Goal: Task Accomplishment & Management: Use online tool/utility

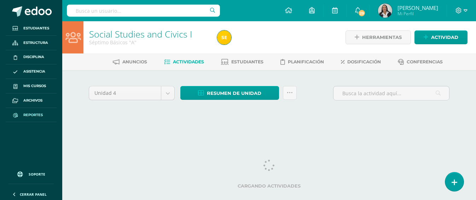
click at [25, 114] on span "Reportes" at bounding box center [32, 115] width 19 height 6
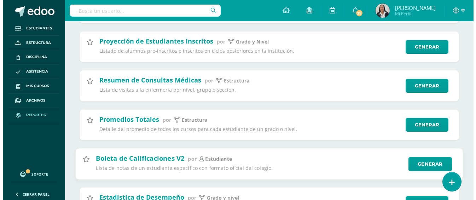
scroll to position [629, 0]
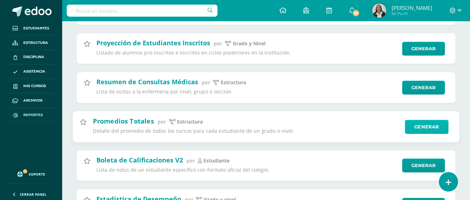
click at [427, 126] on link "Generar" at bounding box center [426, 126] width 43 height 14
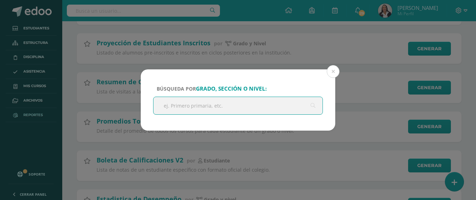
click at [197, 108] on input "text" at bounding box center [237, 105] width 169 height 17
type input "primero"
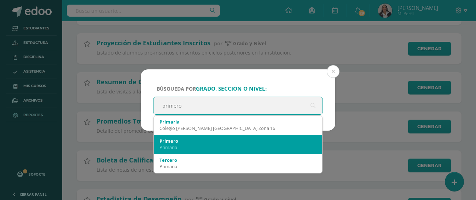
click at [182, 144] on div "Primaria" at bounding box center [237, 147] width 157 height 6
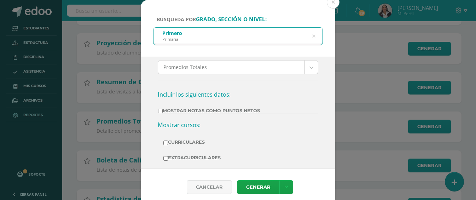
scroll to position [106, 0]
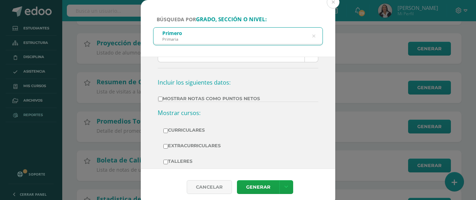
click at [160, 100] on input "Mostrar Notas Como Puntos Netos" at bounding box center [160, 98] width 5 height 5
checkbox input "true"
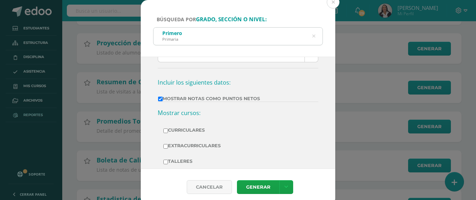
scroll to position [134, 0]
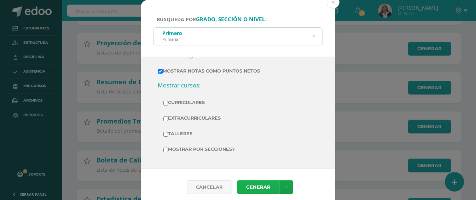
click at [259, 187] on link "Generar" at bounding box center [258, 187] width 42 height 14
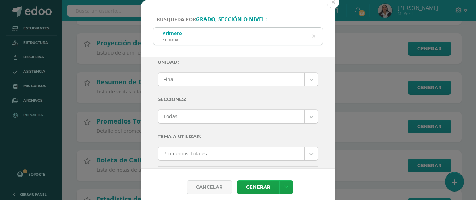
scroll to position [0, 0]
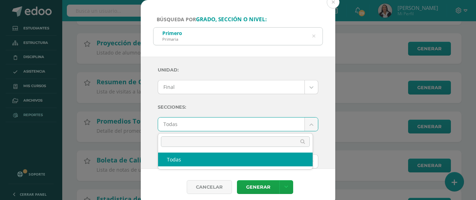
drag, startPoint x: 220, startPoint y: 161, endPoint x: 223, endPoint y: 155, distance: 7.4
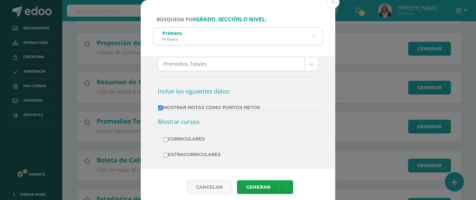
scroll to position [63, 0]
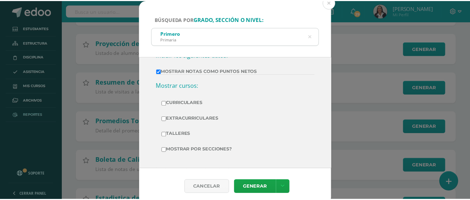
scroll to position [134, 0]
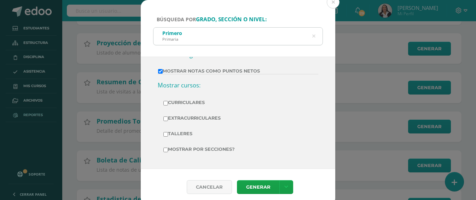
click at [164, 104] on input "Curriculares" at bounding box center [165, 103] width 5 height 5
checkbox input "true"
click at [264, 187] on link "Generar" at bounding box center [258, 187] width 42 height 14
click at [333, 4] on button at bounding box center [332, 2] width 13 height 13
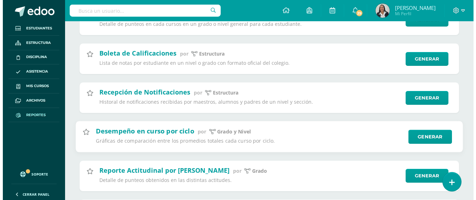
scroll to position [347, 0]
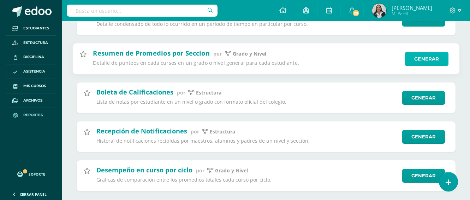
click at [414, 58] on link "Generar" at bounding box center [426, 59] width 43 height 14
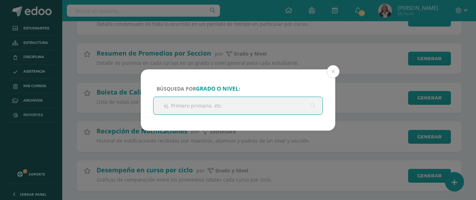
click at [205, 107] on input "text" at bounding box center [237, 105] width 169 height 17
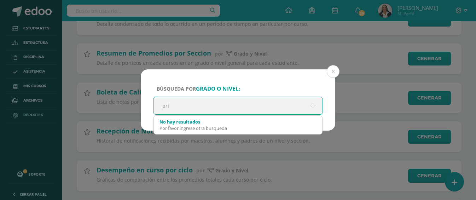
type input "prim"
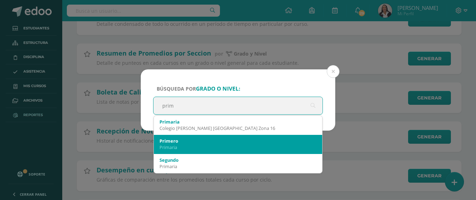
click at [184, 143] on div "Primero" at bounding box center [237, 140] width 157 height 6
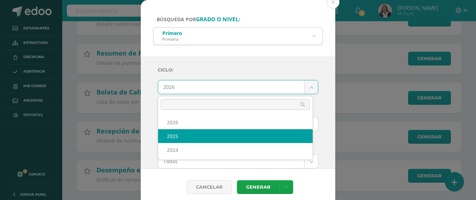
select select "3"
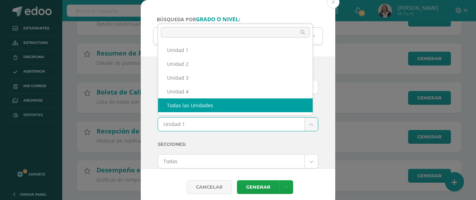
select select "all_units"
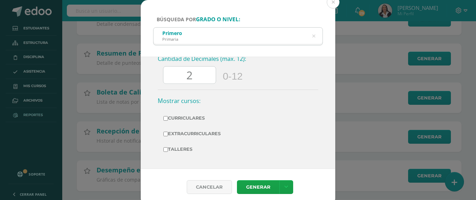
scroll to position [165, 0]
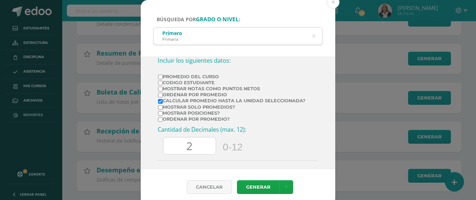
click at [160, 120] on input "Ordenar por promedio?" at bounding box center [160, 119] width 5 height 5
checkbox input "true"
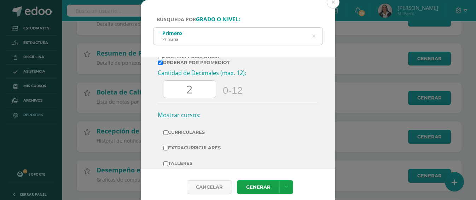
scroll to position [236, 0]
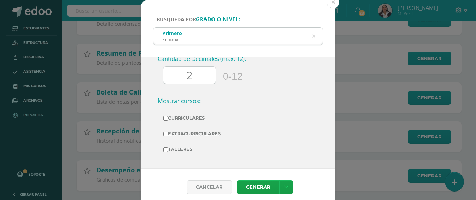
click at [164, 119] on input "Curriculares" at bounding box center [165, 118] width 5 height 5
click at [270, 184] on link "Generar" at bounding box center [258, 187] width 42 height 14
click at [165, 117] on input "Curriculares" at bounding box center [165, 118] width 5 height 5
checkbox input "false"
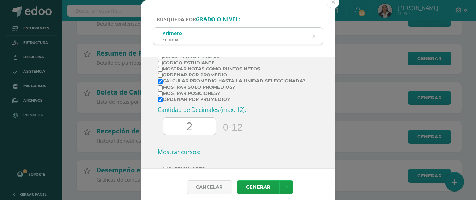
scroll to position [200, 0]
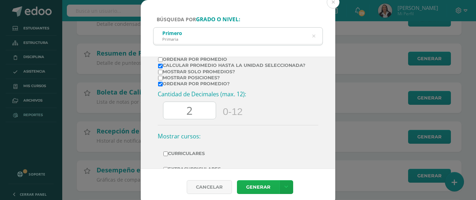
click at [258, 188] on link "Generar" at bounding box center [258, 187] width 42 height 14
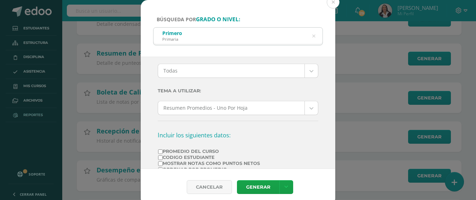
scroll to position [106, 0]
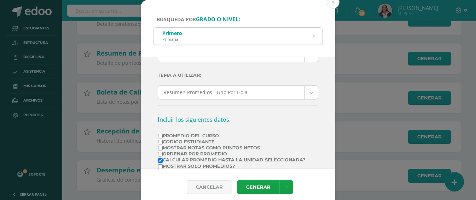
click at [159, 148] on input "Mostrar Notas Como Puntos Netos" at bounding box center [160, 148] width 5 height 5
checkbox input "true"
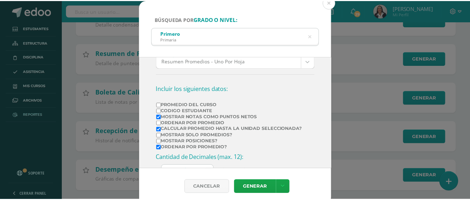
scroll to position [177, 0]
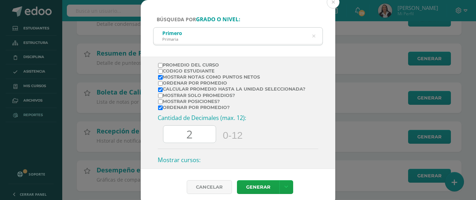
click at [160, 97] on input "Mostrar solo promedios?" at bounding box center [160, 95] width 5 height 5
checkbox input "true"
click at [256, 185] on link "Generar" at bounding box center [258, 187] width 42 height 14
click at [333, 3] on button at bounding box center [332, 2] width 13 height 13
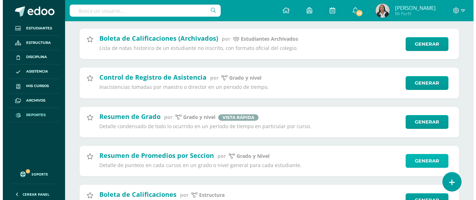
scroll to position [283, 0]
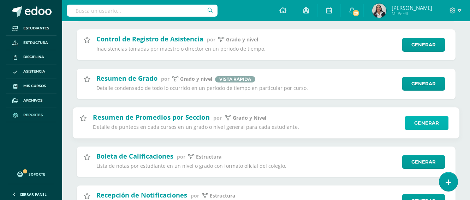
click at [423, 120] on link "Generar" at bounding box center [426, 123] width 43 height 14
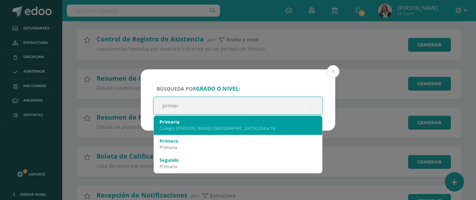
type input "primero"
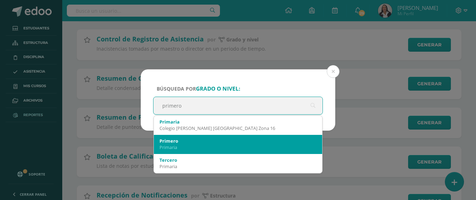
click at [195, 143] on div "Primero" at bounding box center [237, 140] width 157 height 6
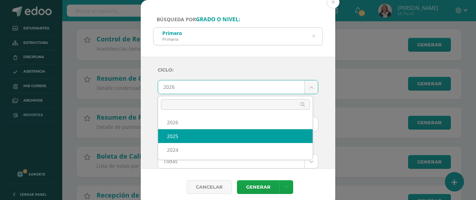
select select "3"
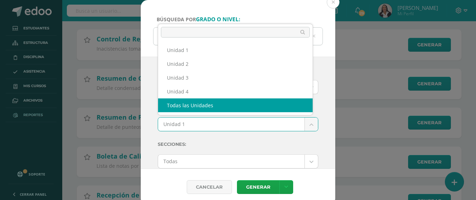
select select "all_units"
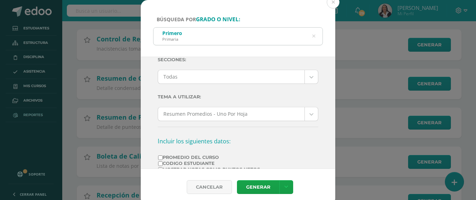
scroll to position [106, 0]
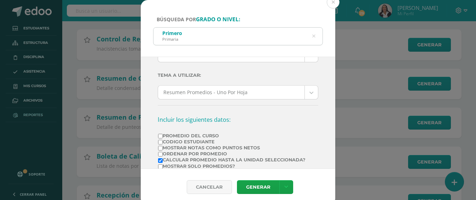
click at [159, 135] on input "Promedio del Curso" at bounding box center [160, 136] width 5 height 5
checkbox input "true"
click at [159, 148] on input "Mostrar Notas Como Puntos Netos" at bounding box center [160, 148] width 5 height 5
checkbox input "true"
click at [161, 153] on input "Ordenar por Promedio" at bounding box center [160, 154] width 5 height 5
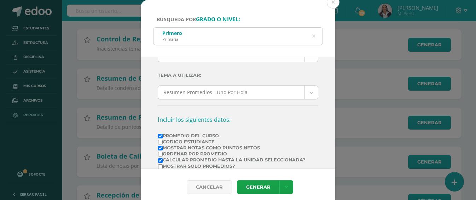
checkbox input "true"
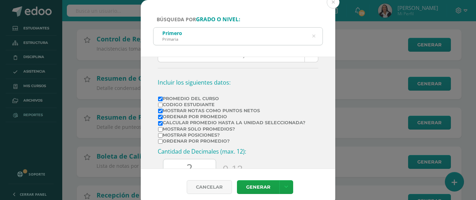
scroll to position [141, 0]
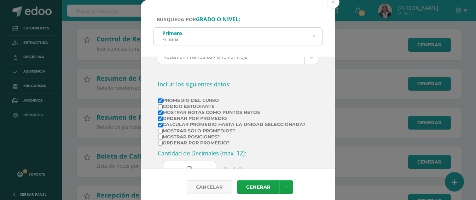
click at [159, 130] on input "Mostrar solo promedios?" at bounding box center [160, 131] width 5 height 5
checkbox input "true"
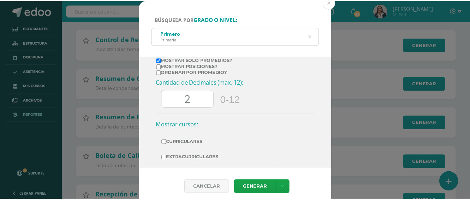
scroll to position [200, 0]
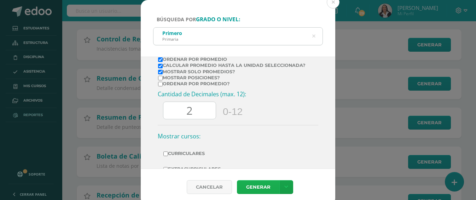
click at [260, 185] on link "Generar" at bounding box center [258, 187] width 42 height 14
click at [332, 2] on button at bounding box center [332, 2] width 13 height 13
